Goal: Information Seeking & Learning: Find specific fact

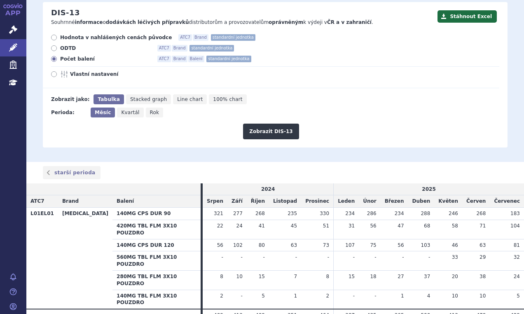
scroll to position [100, 0]
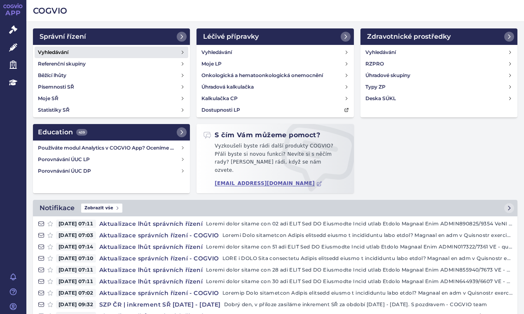
click at [69, 49] on link "Vyhledávání" at bounding box center [112, 53] width 154 height 12
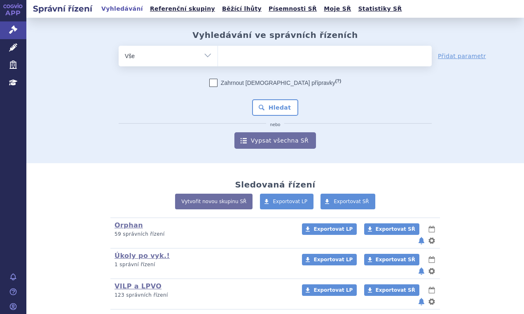
click at [263, 51] on ul at bounding box center [325, 54] width 214 height 17
click at [218, 51] on select at bounding box center [217, 55] width 0 height 21
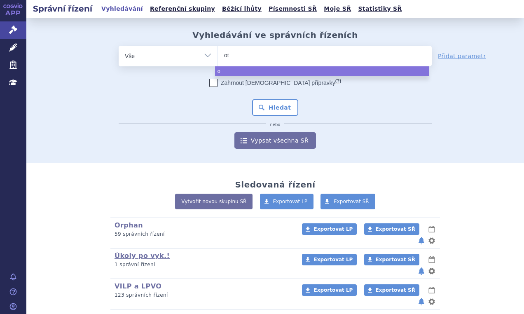
type input "ote"
type input "otez"
type input "otezl"
type input "[MEDICAL_DATA]"
select select "[MEDICAL_DATA]"
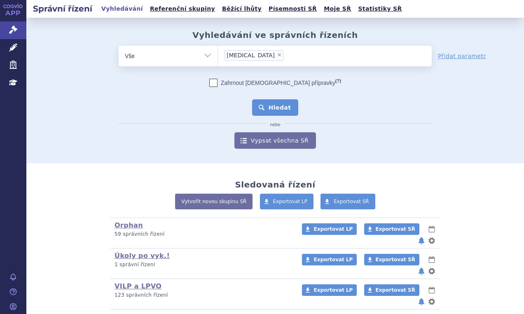
click at [280, 107] on button "Hledat" at bounding box center [275, 107] width 47 height 16
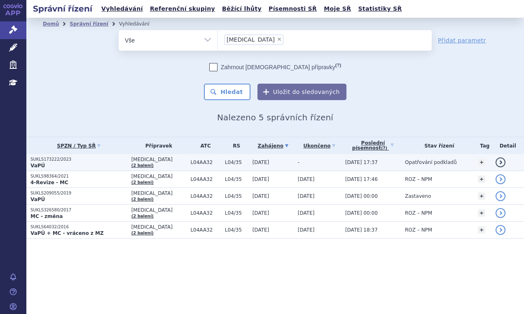
click at [103, 163] on p "VaPÚ" at bounding box center [78, 165] width 97 height 7
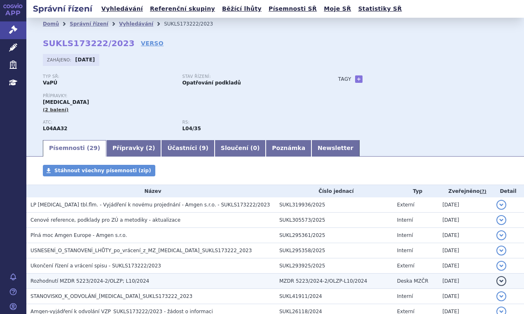
click at [130, 278] on span "Rozhodnutí MZDR 5223/2024-2/OLZP; L10/2024" at bounding box center [89, 281] width 119 height 6
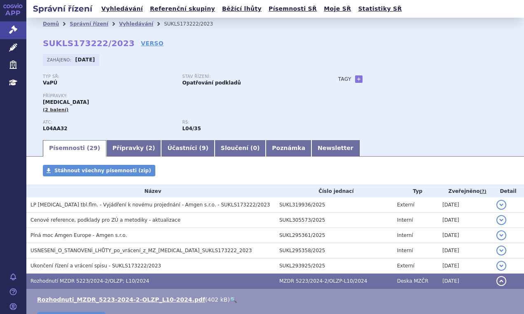
click at [230, 297] on link "🔍" at bounding box center [233, 299] width 7 height 7
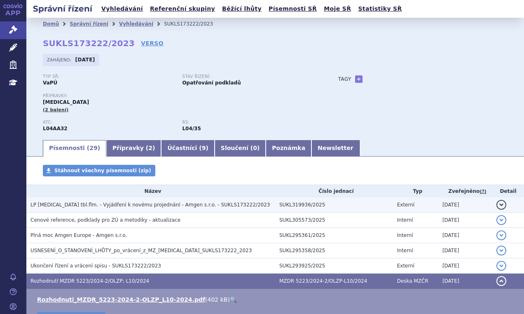
click at [163, 201] on h3 "LP OTEZLA tbl.flm. - Vyjádření k novému projednání - Amgen s.r.o. - SUKLS173222…" at bounding box center [152, 204] width 245 height 8
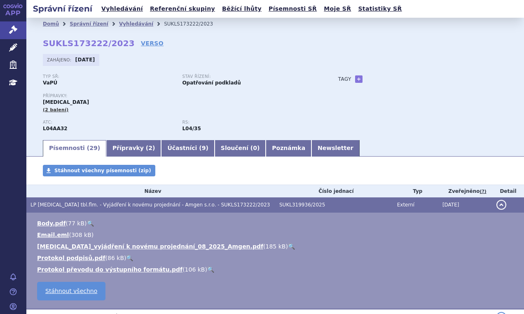
click at [288, 244] on link "🔍" at bounding box center [291, 246] width 7 height 7
